Goal: Information Seeking & Learning: Learn about a topic

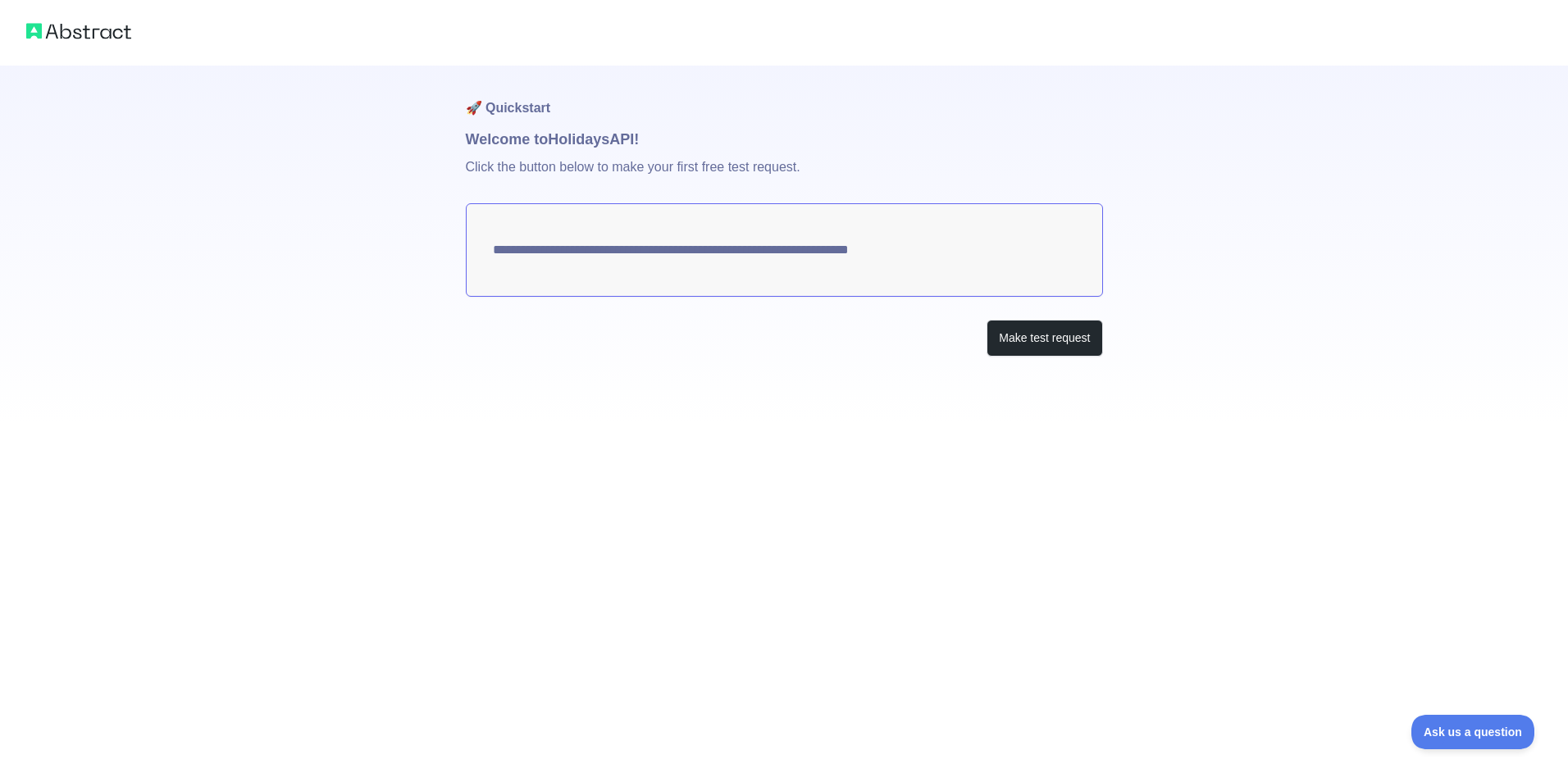
click at [792, 258] on textarea "**********" at bounding box center [784, 250] width 637 height 93
click at [1095, 340] on button "Make test request" at bounding box center [1044, 338] width 116 height 37
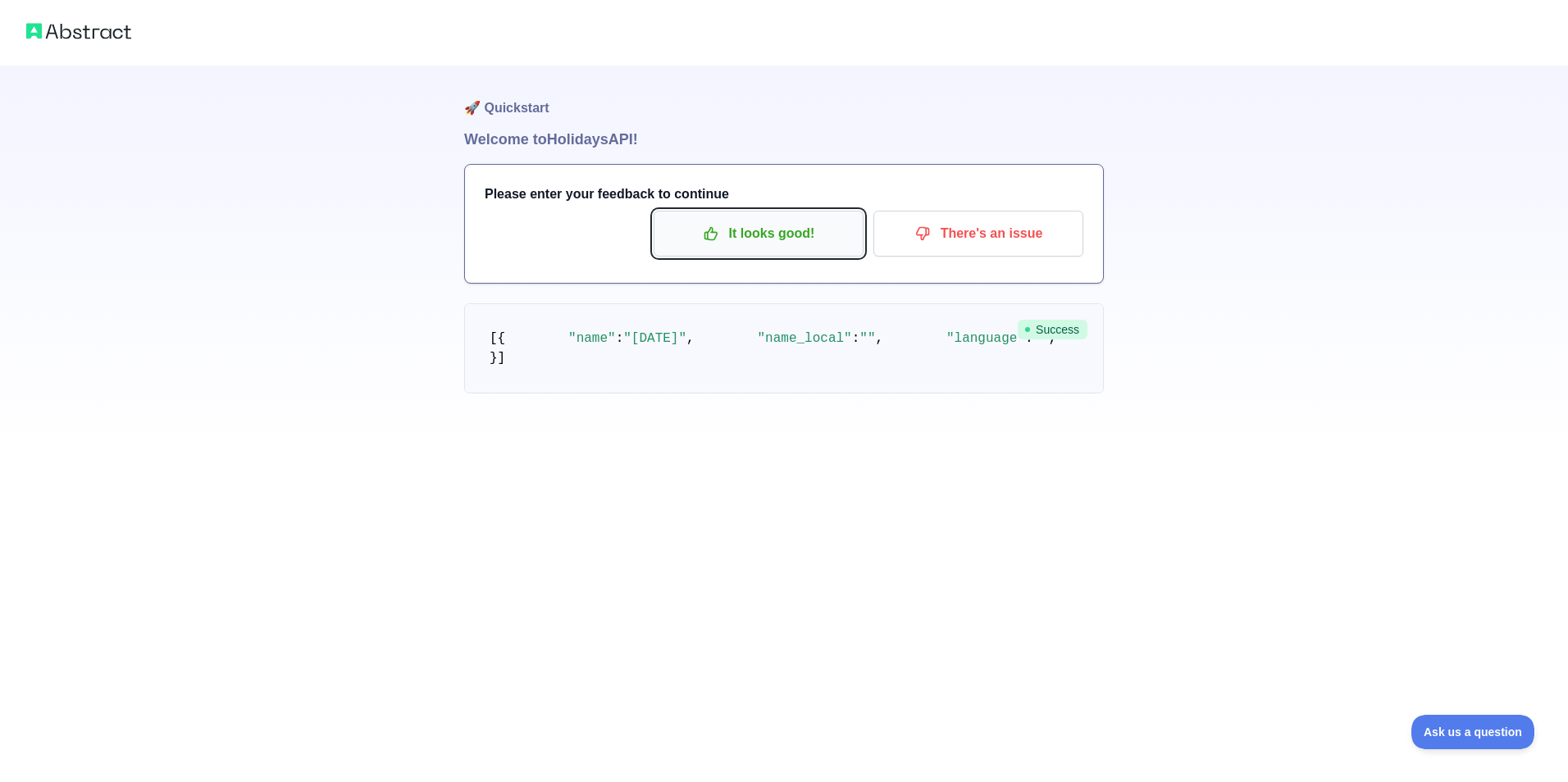
click at [787, 247] on p "It looks good!" at bounding box center [759, 234] width 185 height 28
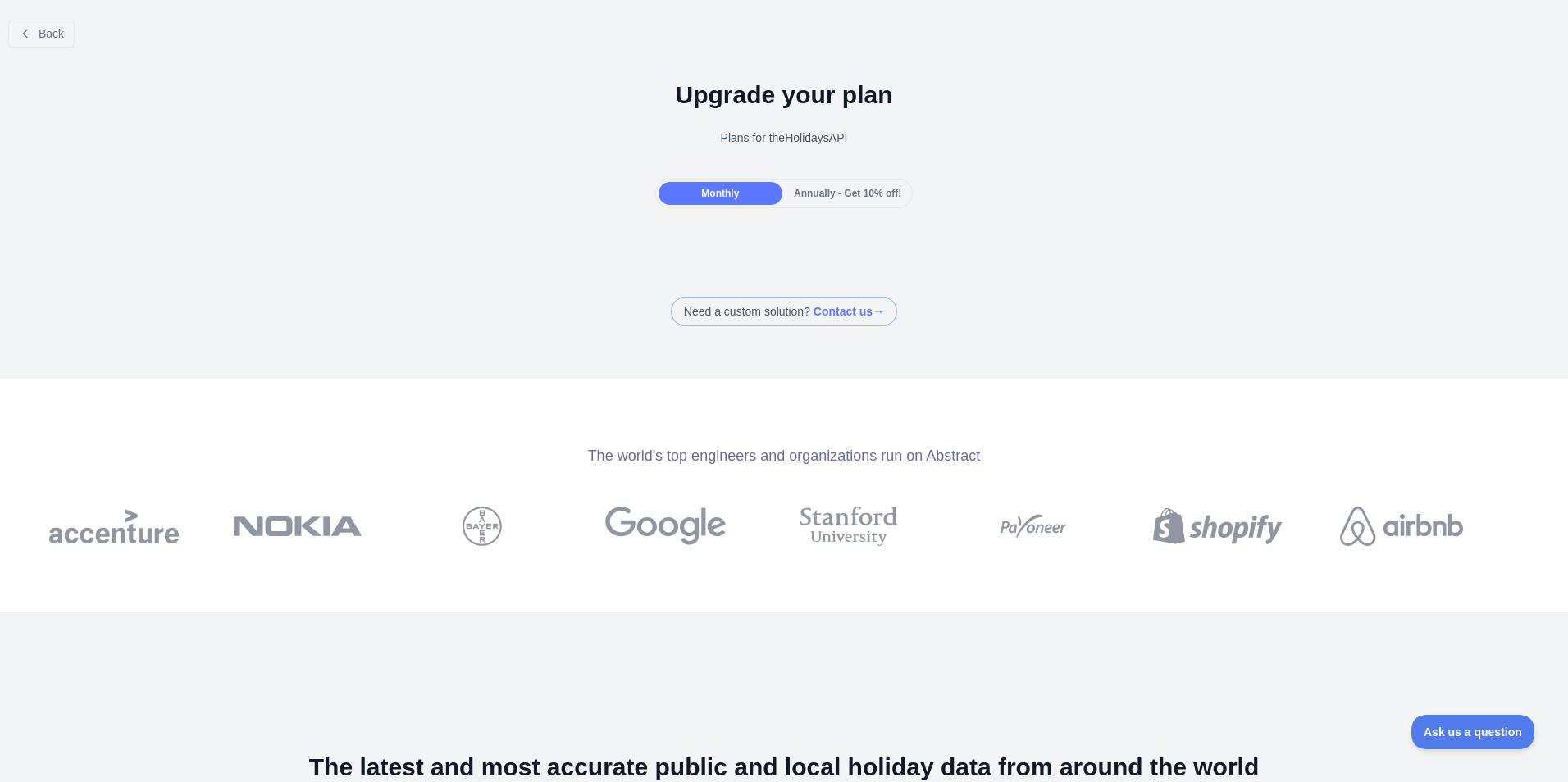
click at [726, 191] on span "Monthly" at bounding box center [720, 193] width 38 height 11
click at [25, 49] on div "Back" at bounding box center [784, 33] width 1568 height 54
click at [23, 37] on icon at bounding box center [25, 34] width 13 height 13
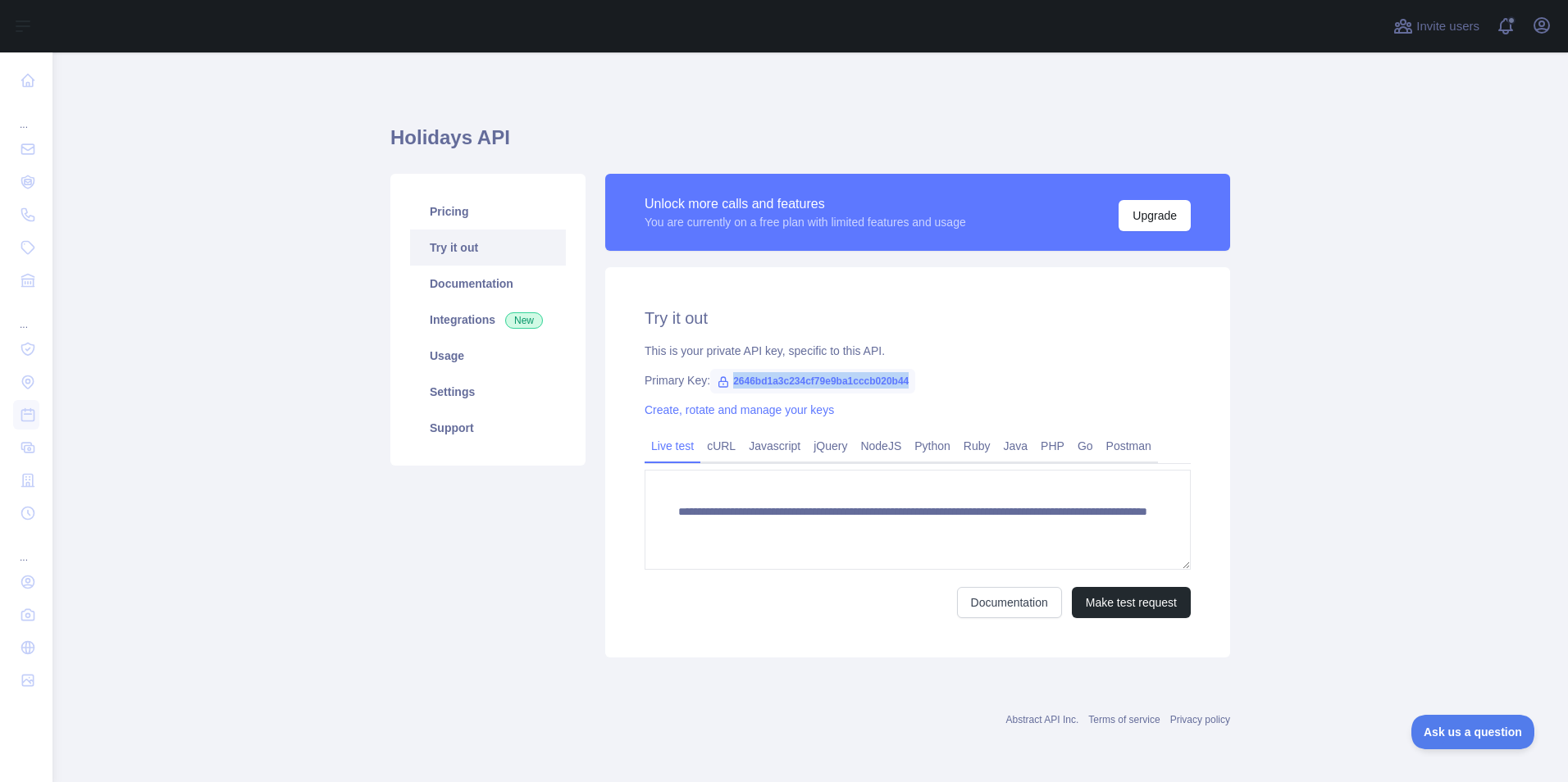
drag, startPoint x: 729, startPoint y: 378, endPoint x: 908, endPoint y: 385, distance: 179.1
click at [908, 385] on span "2646bd1a3c234cf79e9ba1cccb020b44" at bounding box center [812, 381] width 205 height 25
copy span "2646bd1a3c234cf79e9ba1cccb020b44"
click at [469, 348] on link "Usage" at bounding box center [488, 356] width 156 height 36
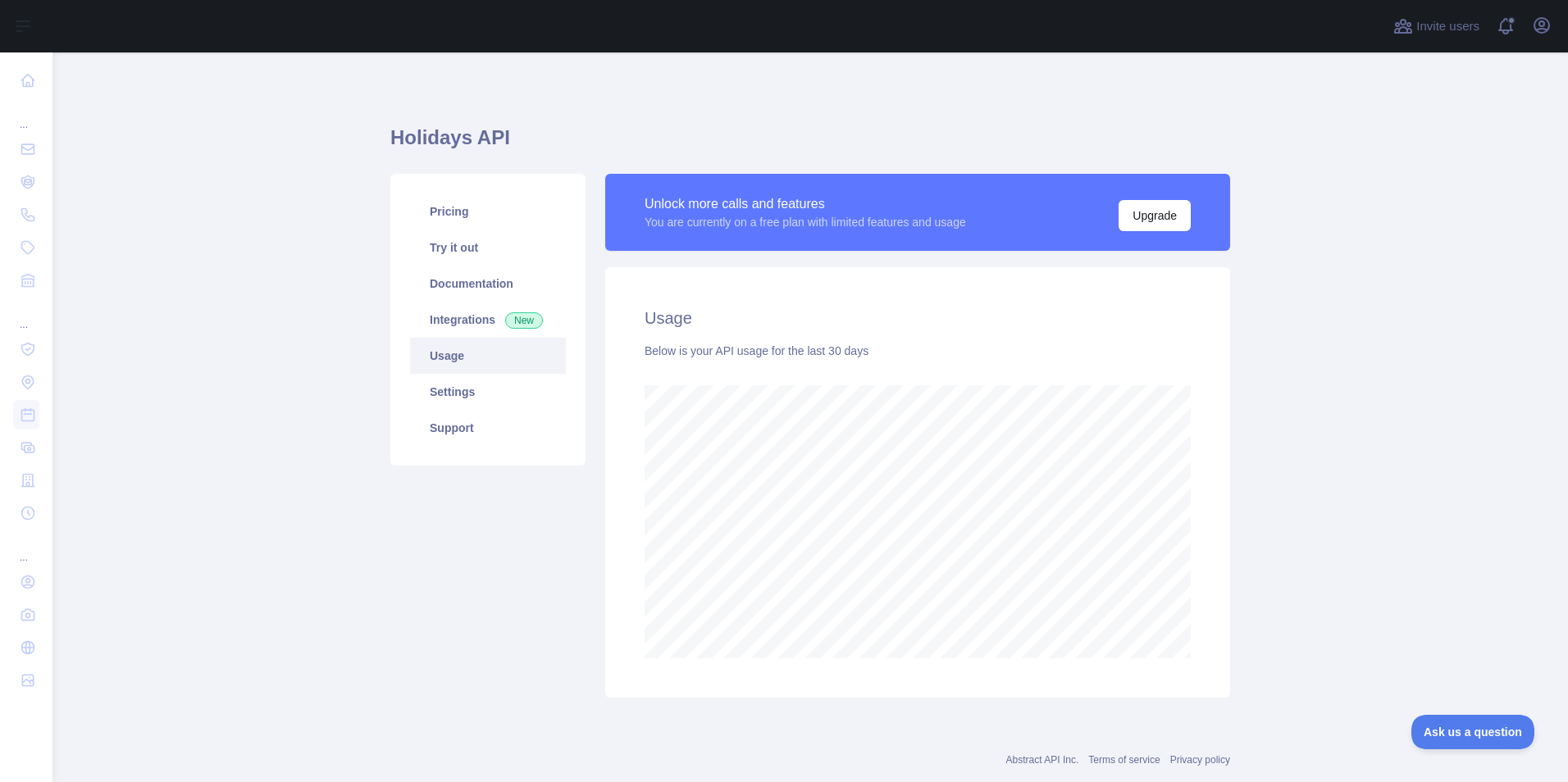
scroll to position [730, 1503]
click at [443, 314] on link "Integrations New" at bounding box center [488, 320] width 156 height 36
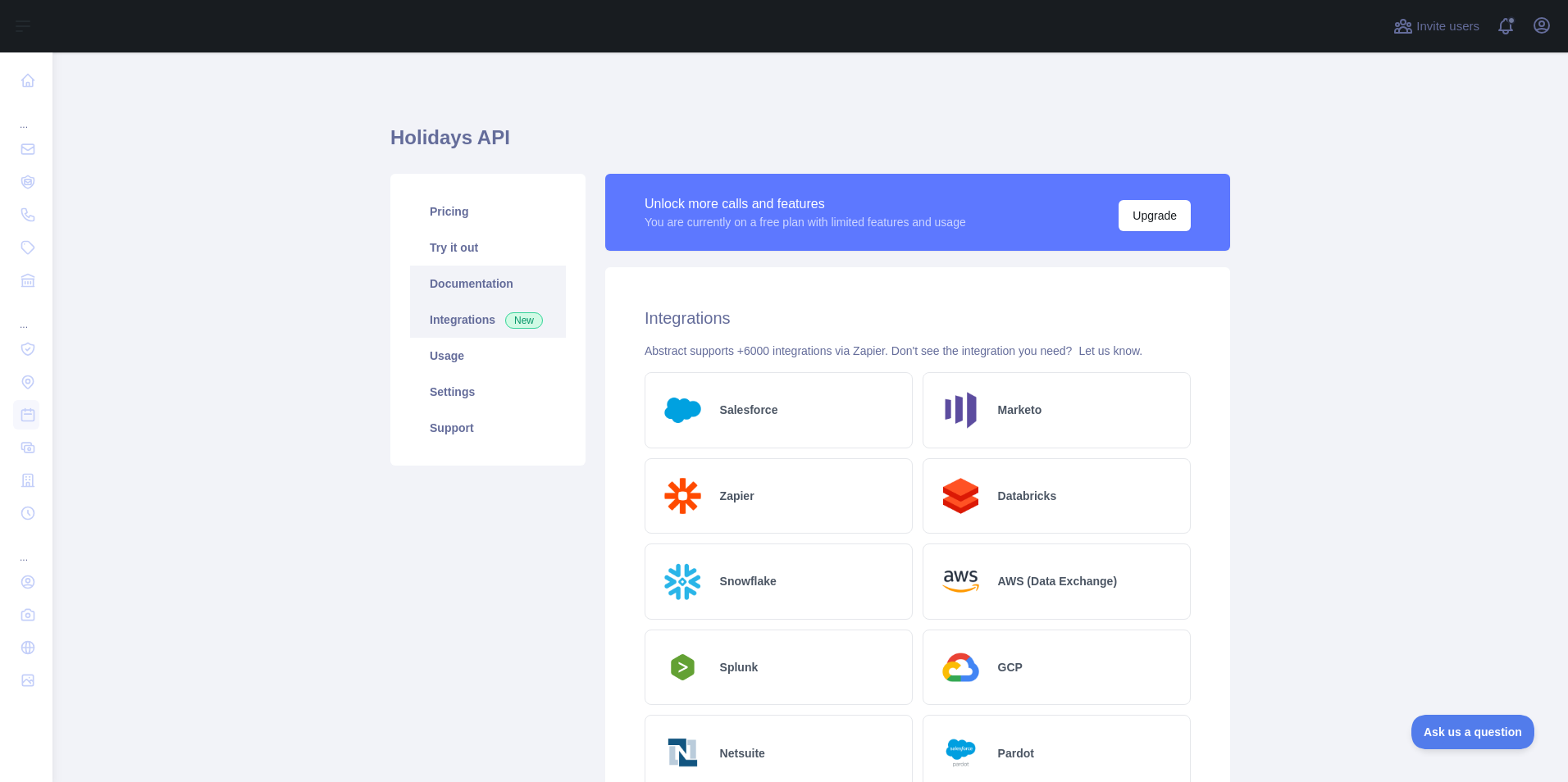
click at [480, 271] on link "Documentation" at bounding box center [488, 284] width 156 height 36
click at [471, 366] on link "Usage" at bounding box center [488, 356] width 156 height 36
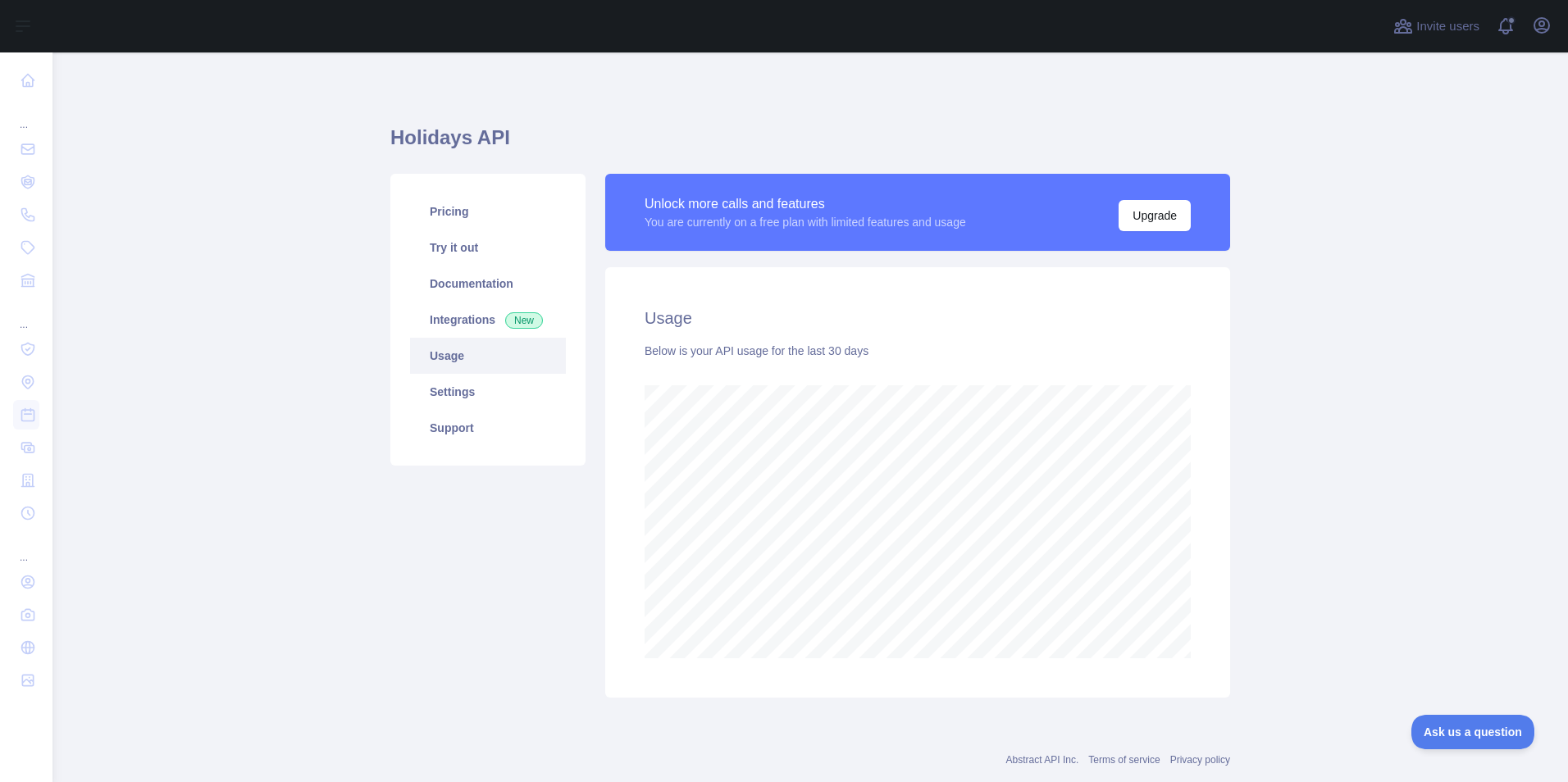
scroll to position [730, 1503]
